Goal: Task Accomplishment & Management: Use online tool/utility

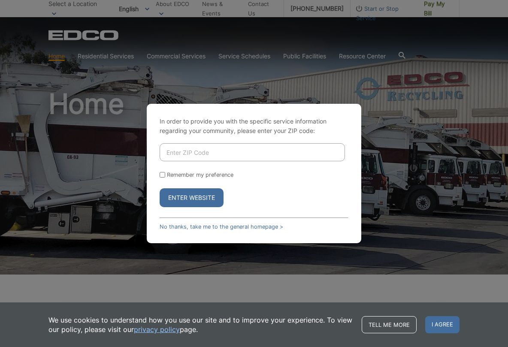
click at [230, 153] on input "Enter ZIP Code" at bounding box center [253, 152] width 186 height 18
type input "91935"
click at [195, 195] on button "Enter Website" at bounding box center [192, 198] width 64 height 19
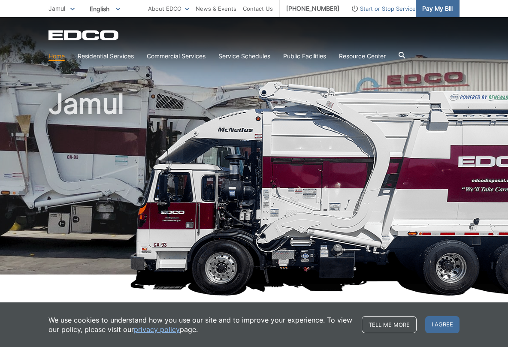
click at [426, 8] on span "Pay My Bill" at bounding box center [438, 8] width 30 height 9
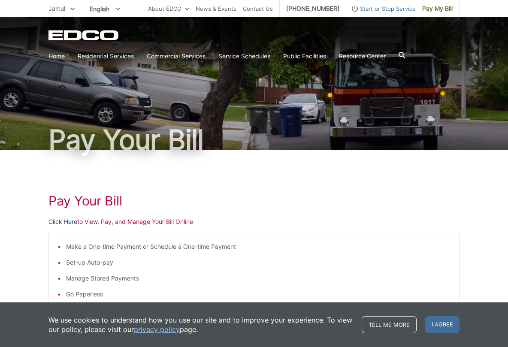
click at [57, 222] on link "Click Here" at bounding box center [63, 221] width 29 height 9
